Goal: Information Seeking & Learning: Learn about a topic

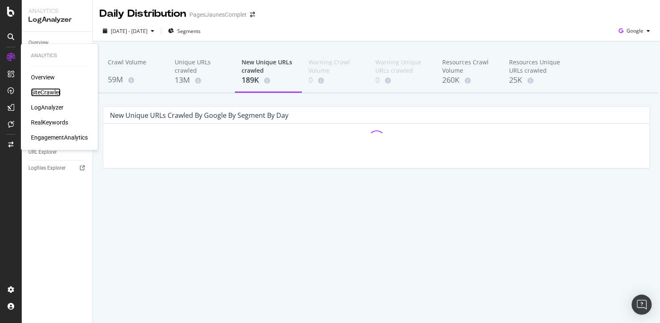
click at [38, 89] on div "SiteCrawler" at bounding box center [46, 92] width 30 height 8
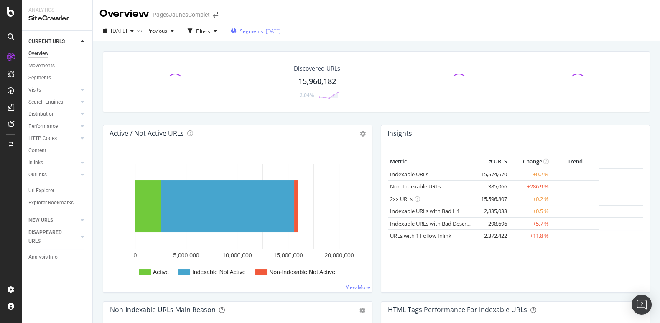
click at [263, 31] on span "Segments" at bounding box center [251, 31] width 23 height 7
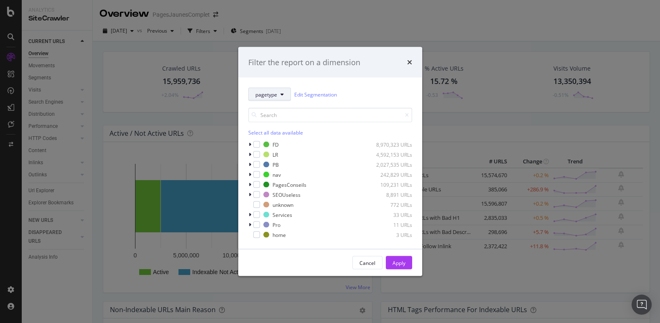
click at [273, 88] on button "pagetype" at bounding box center [269, 94] width 43 height 13
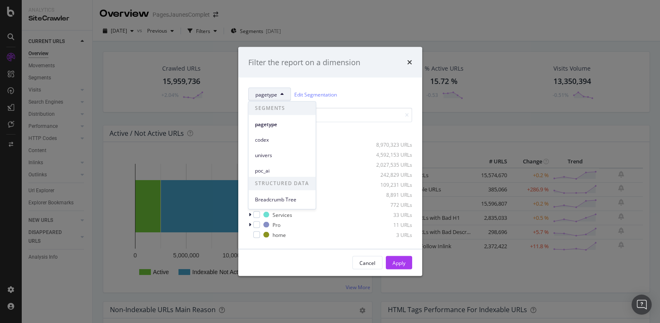
click at [348, 97] on div "pagetype Edit Segmentation" at bounding box center [330, 94] width 164 height 13
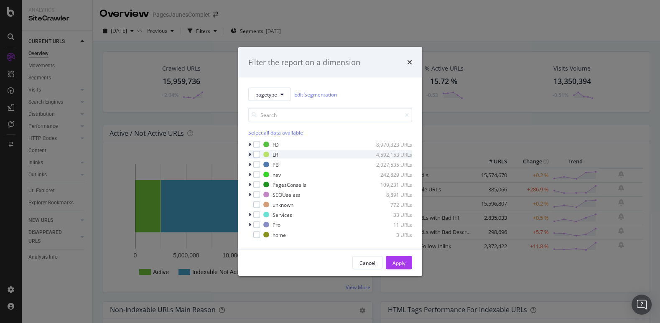
click at [250, 156] on icon "modal" at bounding box center [250, 154] width 3 height 5
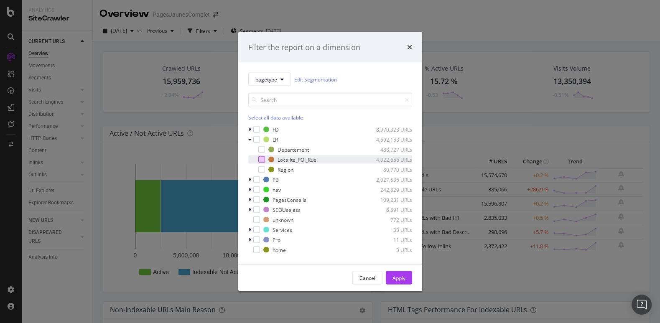
click at [263, 158] on div "modal" at bounding box center [261, 159] width 7 height 7
click at [397, 276] on div "Apply" at bounding box center [399, 277] width 13 height 7
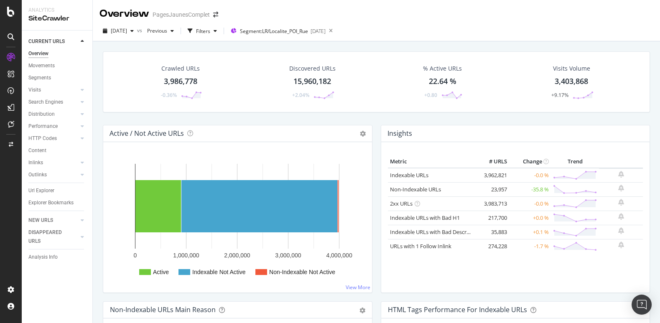
click at [276, 108] on div "Crawled URLs 3,986,778 -0.36% Discovered URLs 15,960,182 +2.04% % Active URLs 2…" at bounding box center [376, 81] width 547 height 61
click at [210, 31] on div "Filters" at bounding box center [203, 31] width 14 height 7
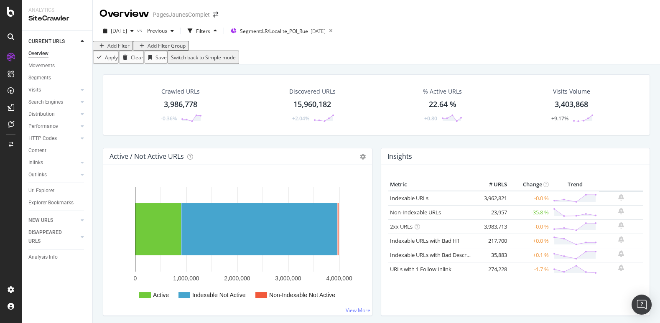
click at [120, 49] on div "Add Filter" at bounding box center [118, 45] width 22 height 7
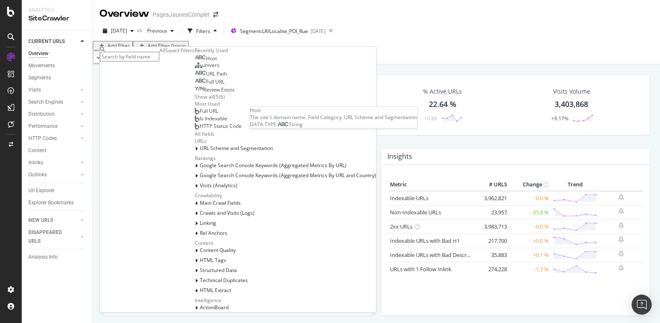
click at [206, 62] on span "Host" at bounding box center [211, 58] width 11 height 7
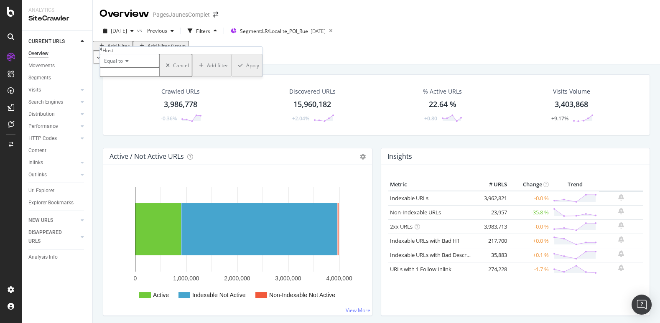
click at [123, 77] on input "text" at bounding box center [129, 72] width 59 height 10
click at [123, 64] on span "Equal to" at bounding box center [113, 60] width 19 height 7
click at [122, 93] on span "Starts with" at bounding box center [114, 89] width 25 height 7
click at [123, 77] on input "text" at bounding box center [129, 72] width 59 height 10
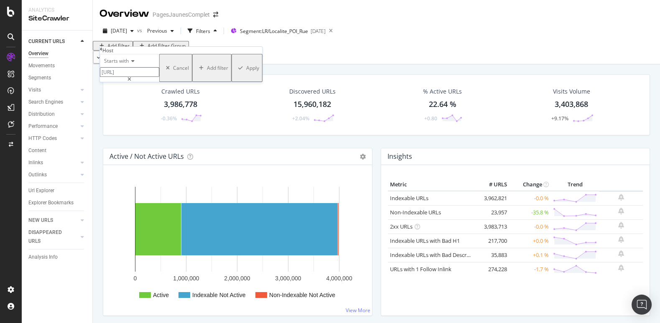
type input "[URL]"
click at [246, 72] on div "Apply" at bounding box center [252, 67] width 13 height 7
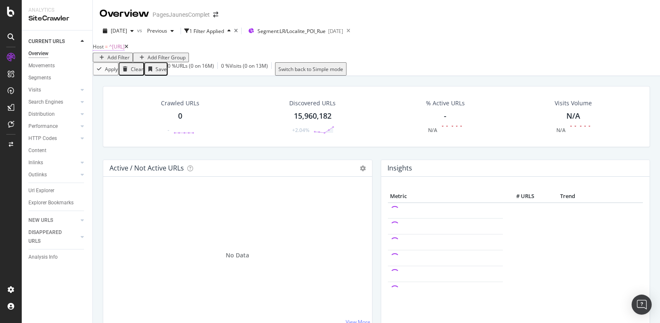
click at [125, 50] on span "^[URL]" at bounding box center [116, 46] width 15 height 7
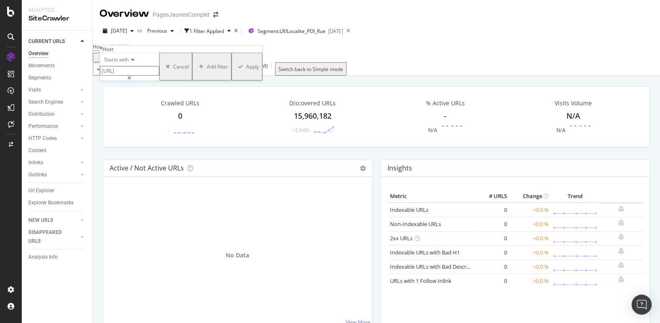
click at [138, 76] on input "[URL]" at bounding box center [129, 71] width 59 height 10
click at [159, 76] on input "[URL]" at bounding box center [129, 71] width 59 height 10
drag, startPoint x: 170, startPoint y: 86, endPoint x: 100, endPoint y: 86, distance: 69.4
click at [100, 81] on div "Starts with [URL] Cancel Add filter Apply" at bounding box center [181, 67] width 163 height 28
type input "/annuaire/[GEOGRAPHIC_DATA]-75"
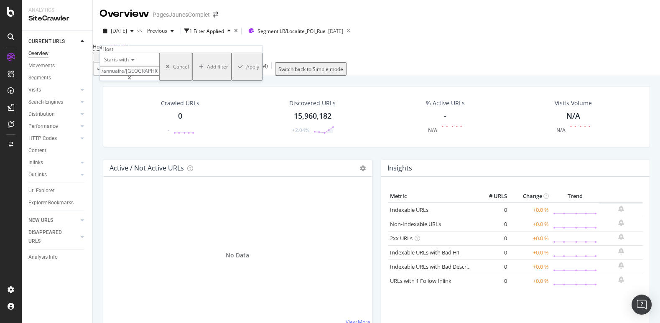
click at [132, 62] on icon at bounding box center [132, 59] width 6 height 5
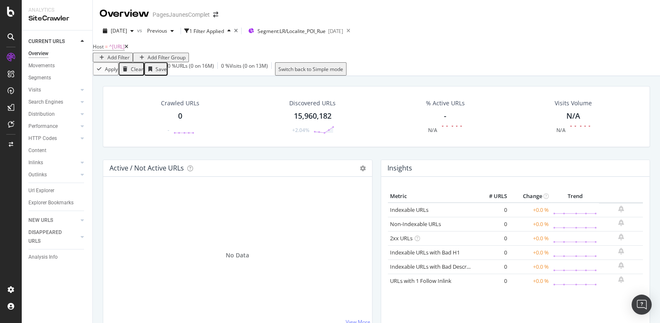
click at [247, 71] on div "Apply Clear Save 0 % URLs ( 0 on 16M ) 0 % Visits ( 0 on 13M ) Switch back to S…" at bounding box center [376, 68] width 567 height 13
click at [125, 50] on span "^[URL]" at bounding box center [116, 46] width 15 height 7
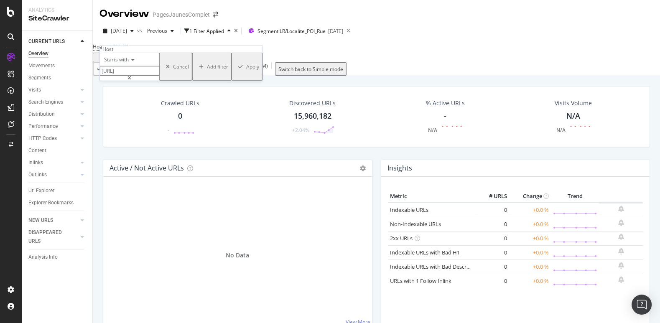
click at [102, 51] on icon at bounding box center [101, 48] width 3 height 5
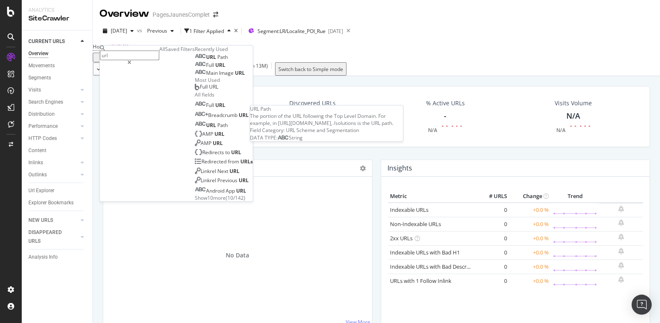
type input "url"
click at [217, 61] on span "Path" at bounding box center [222, 57] width 10 height 7
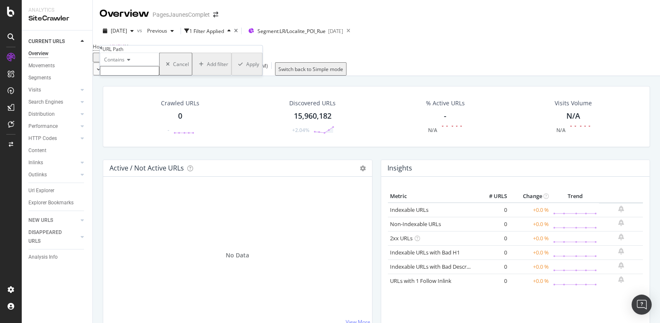
click at [127, 76] on input "text" at bounding box center [129, 71] width 59 height 10
click at [102, 50] on icon at bounding box center [101, 48] width 3 height 5
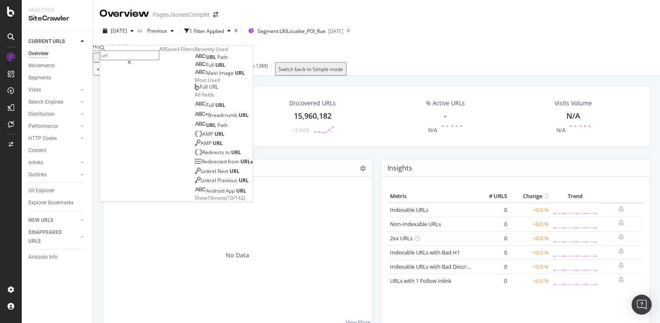
click at [135, 51] on input "url" at bounding box center [129, 56] width 59 height 10
click at [215, 69] on span "URL" at bounding box center [220, 64] width 10 height 7
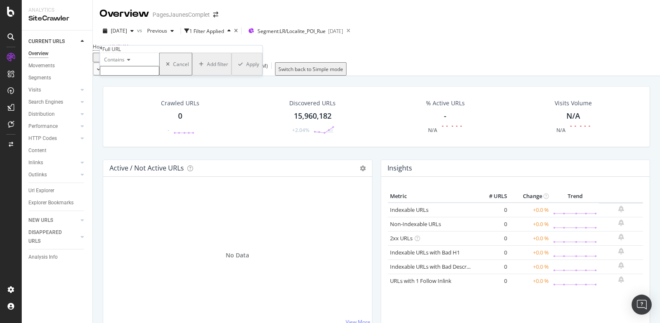
click at [127, 76] on input "text" at bounding box center [129, 71] width 59 height 10
click at [124, 63] on span "Contains" at bounding box center [114, 59] width 20 height 7
click at [118, 92] on span "Starts with" at bounding box center [114, 87] width 25 height 7
click at [121, 76] on input "text" at bounding box center [129, 71] width 59 height 10
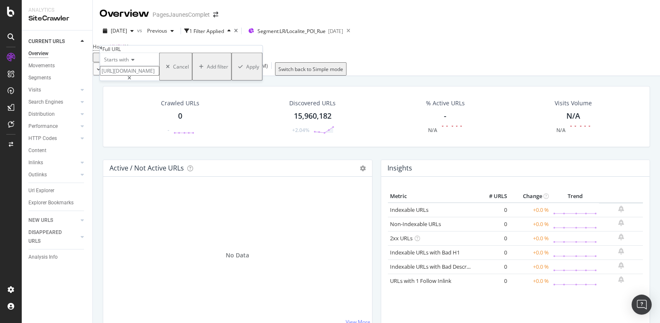
type input "[URL][DOMAIN_NAME]"
click at [246, 70] on div "Apply" at bounding box center [252, 66] width 13 height 7
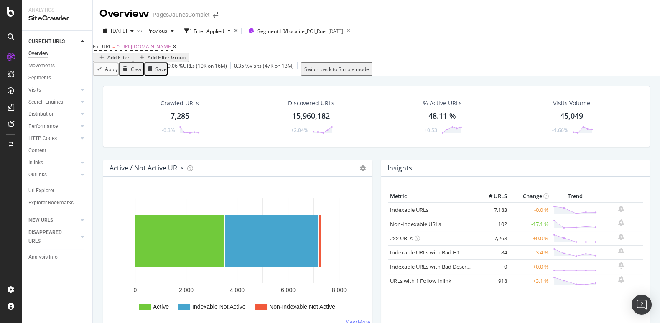
click at [176, 49] on icon at bounding box center [175, 46] width 4 height 5
